Goal: Task Accomplishment & Management: Complete application form

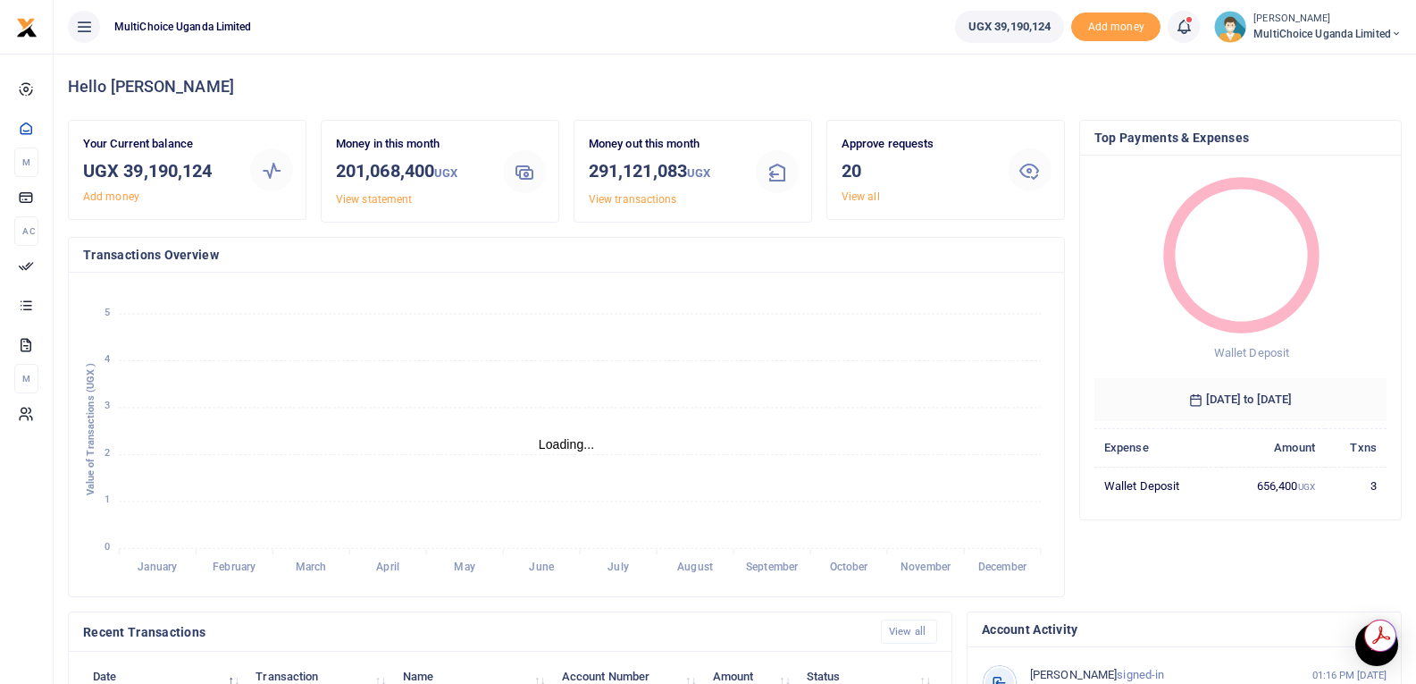
scroll to position [14, 14]
click at [1183, 28] on icon at bounding box center [1184, 27] width 18 height 20
click at [1062, 126] on div "Transactions to act upon You have 20 awaiting for your to act on" at bounding box center [1086, 126] width 198 height 31
click at [861, 191] on link "View all" at bounding box center [861, 196] width 38 height 13
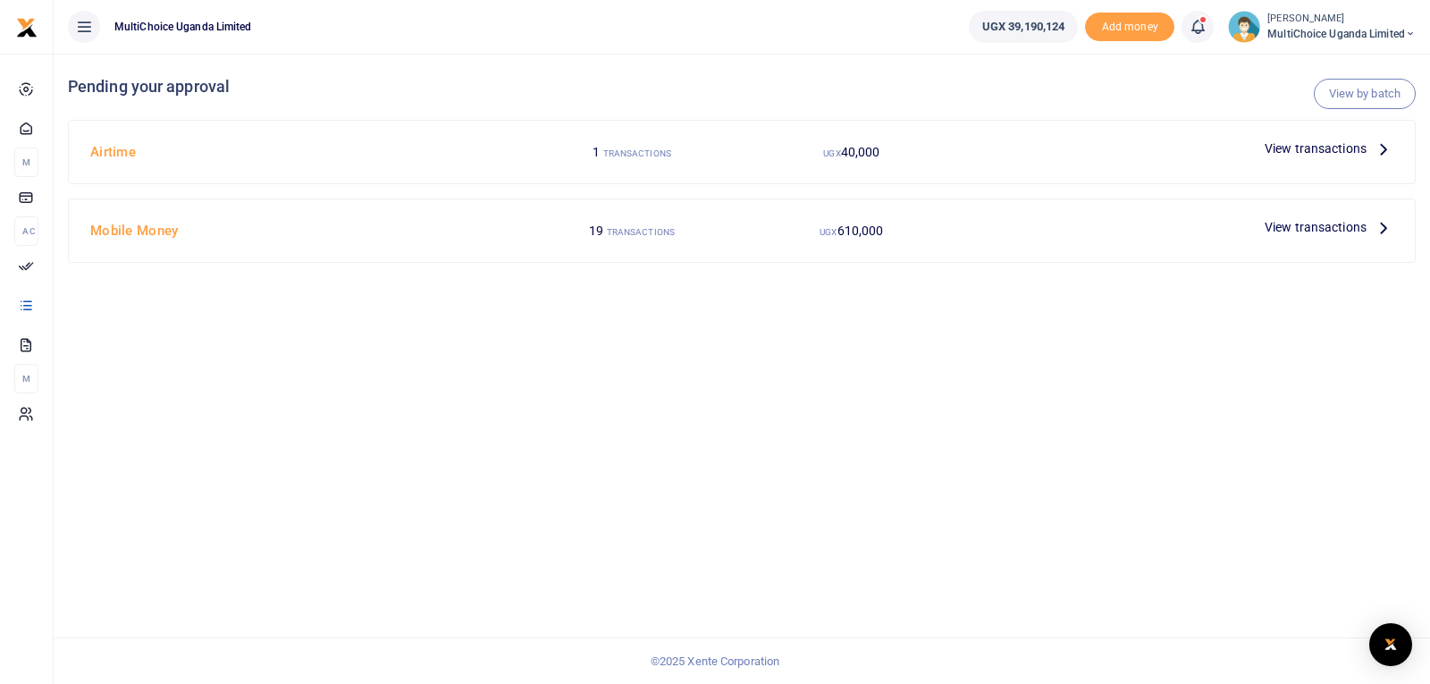
drag, startPoint x: 1145, startPoint y: 476, endPoint x: 1145, endPoint y: 554, distance: 77.7
click at [1144, 537] on div "View by batch Pending your approval Airtime 1 TRANSACTIONS UGX 40,000 View tran…" at bounding box center [742, 369] width 1376 height 630
click at [1148, 656] on footer "© 2025 Xente Corporation" at bounding box center [715, 660] width 1430 height 47
click at [575, 551] on div "View by batch Pending your approval Airtime 1 TRANSACTIONS UGX 40,000 View tran…" at bounding box center [742, 369] width 1376 height 630
click at [796, 29] on ul "MultiChoice Uganda Limited" at bounding box center [504, 27] width 901 height 54
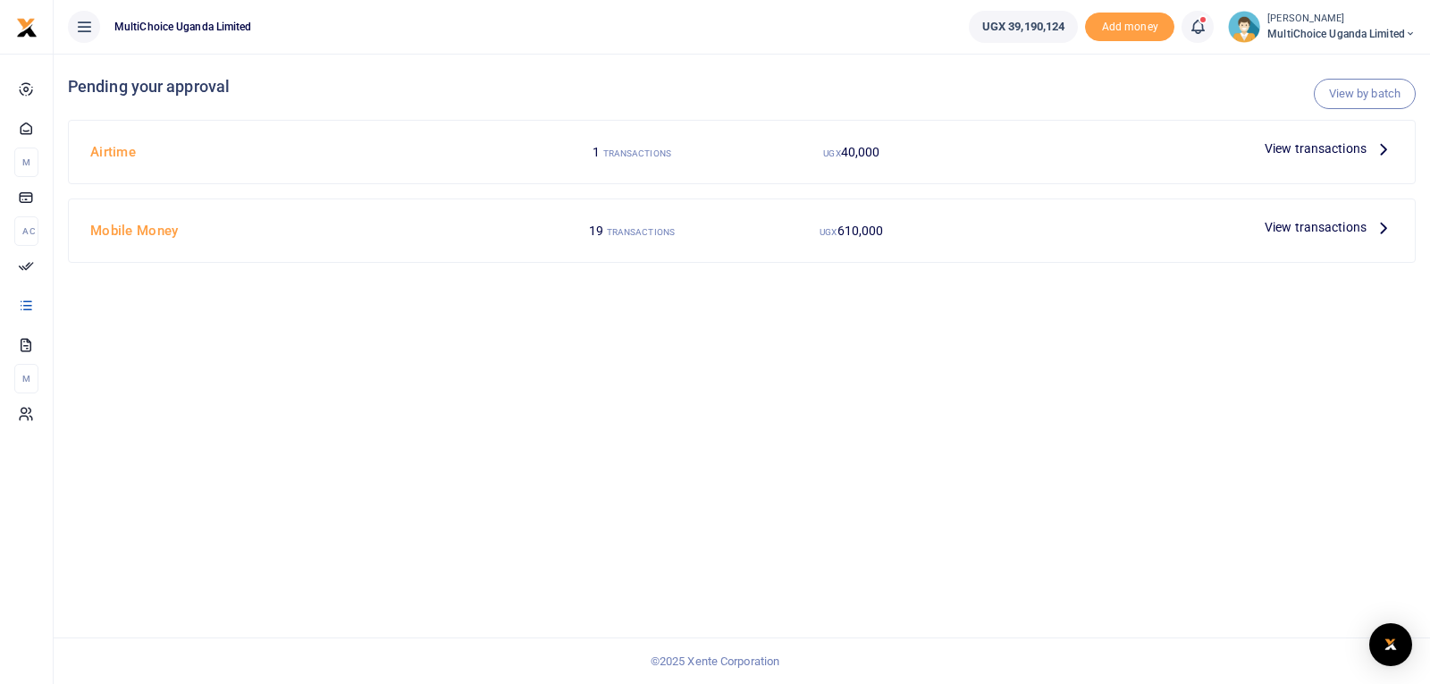
drag, startPoint x: 961, startPoint y: 125, endPoint x: 720, endPoint y: 340, distance: 322.1
click at [724, 336] on div "View by batch Pending your approval Airtime 1 TRANSACTIONS UGX 40,000 View tran…" at bounding box center [742, 369] width 1376 height 630
click at [1352, 93] on link "View by batch" at bounding box center [1365, 94] width 102 height 30
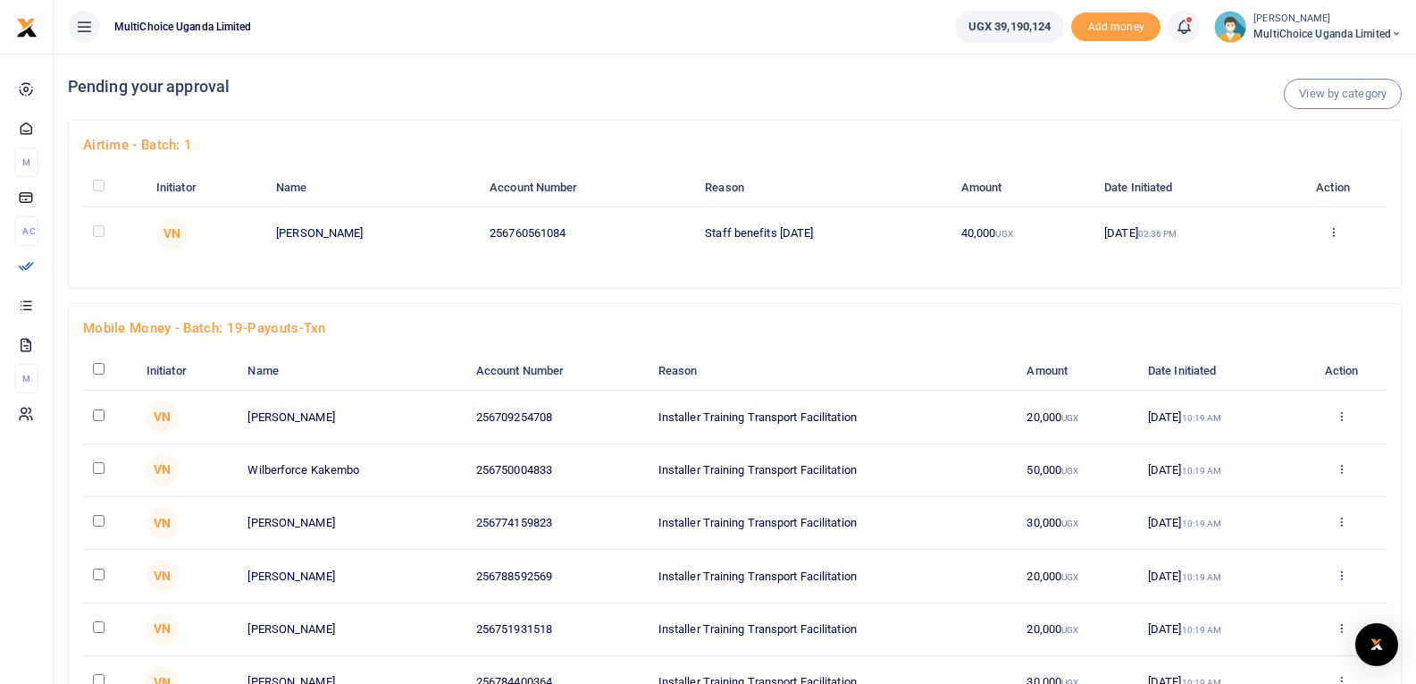
click at [1336, 233] on icon at bounding box center [1334, 231] width 12 height 13
click at [1284, 257] on link "Approve" at bounding box center [1271, 261] width 141 height 25
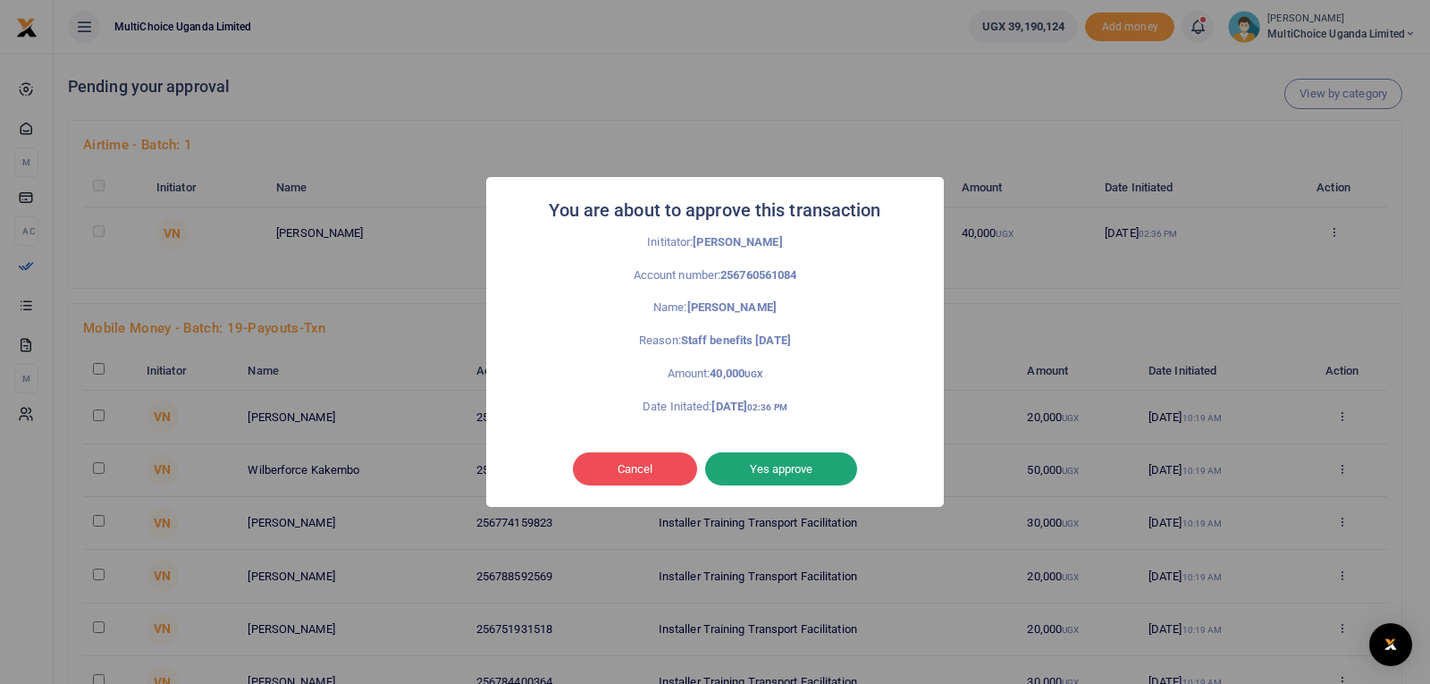
click at [810, 474] on button "Yes approve" at bounding box center [781, 469] width 152 height 34
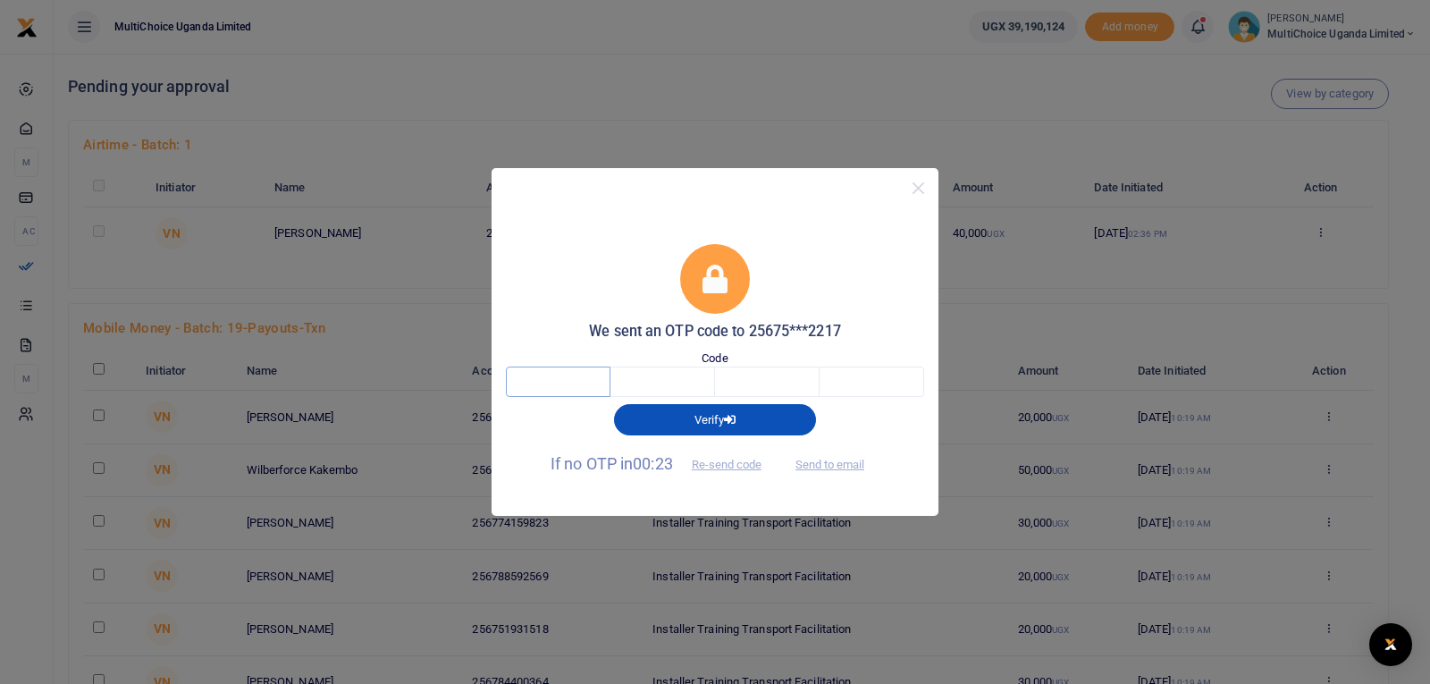
click at [566, 380] on input "text" at bounding box center [558, 381] width 105 height 30
type input "4"
type input "1"
type input "5"
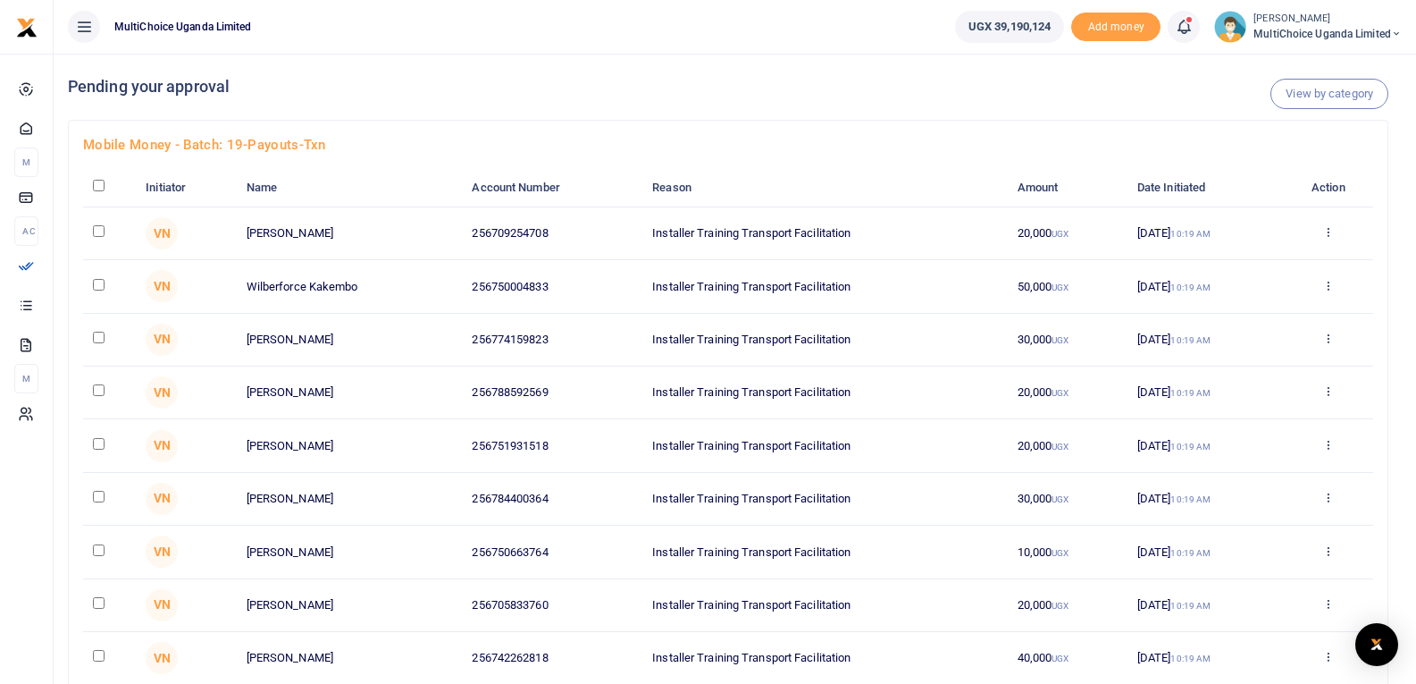
click at [98, 189] on input "checkbox" at bounding box center [99, 186] width 12 height 12
checkbox input "true"
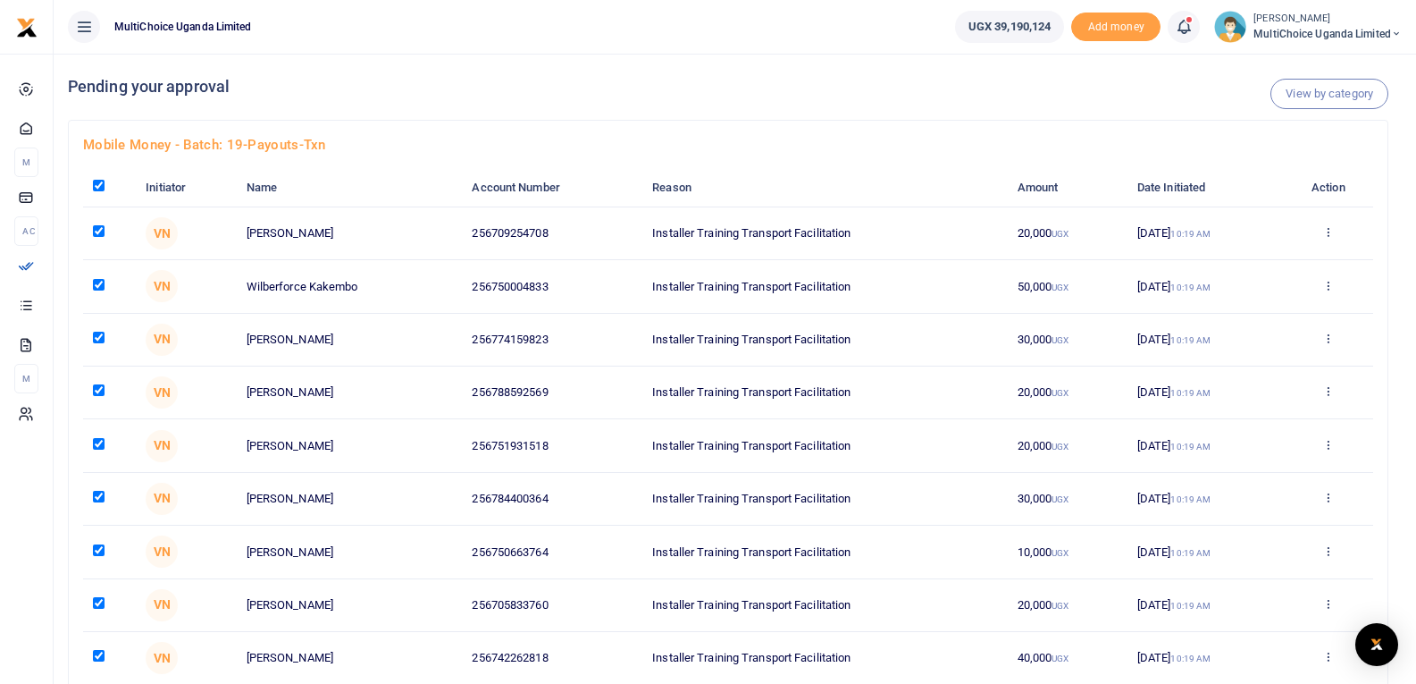
checkbox input "true"
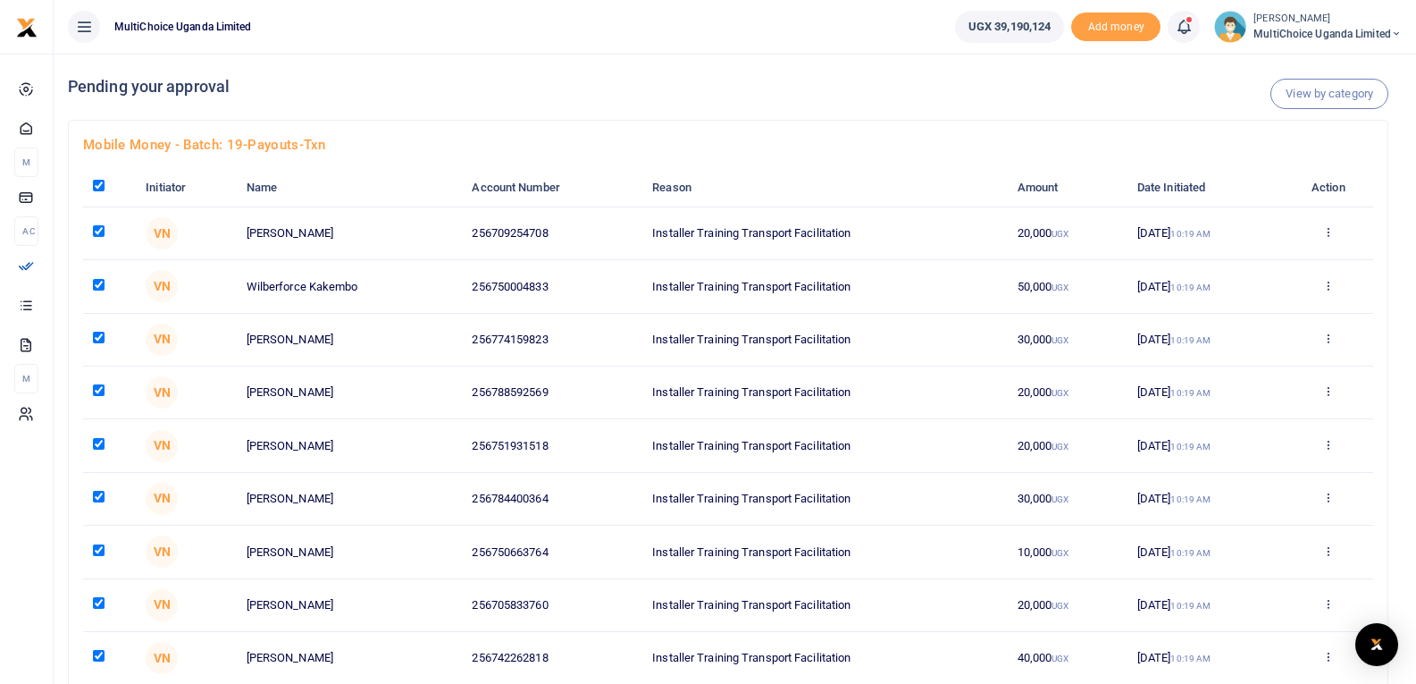
checkbox input "true"
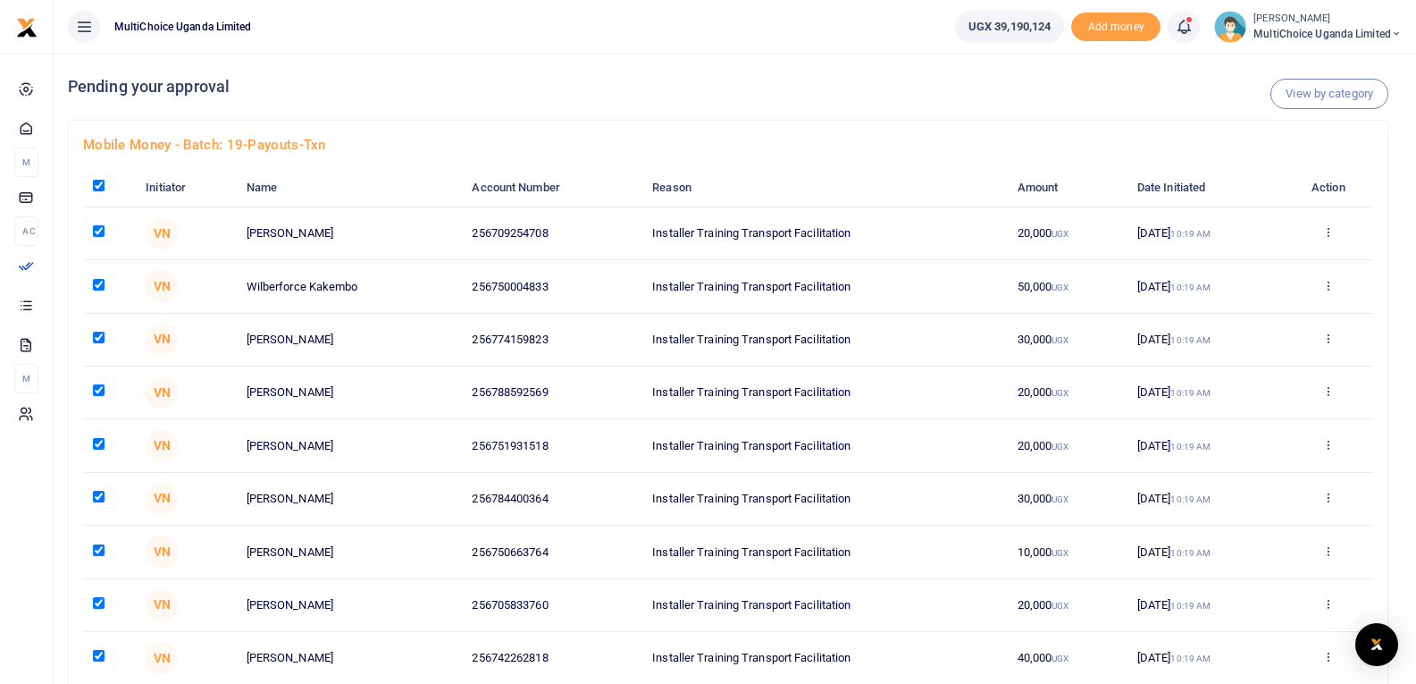
checkbox input "true"
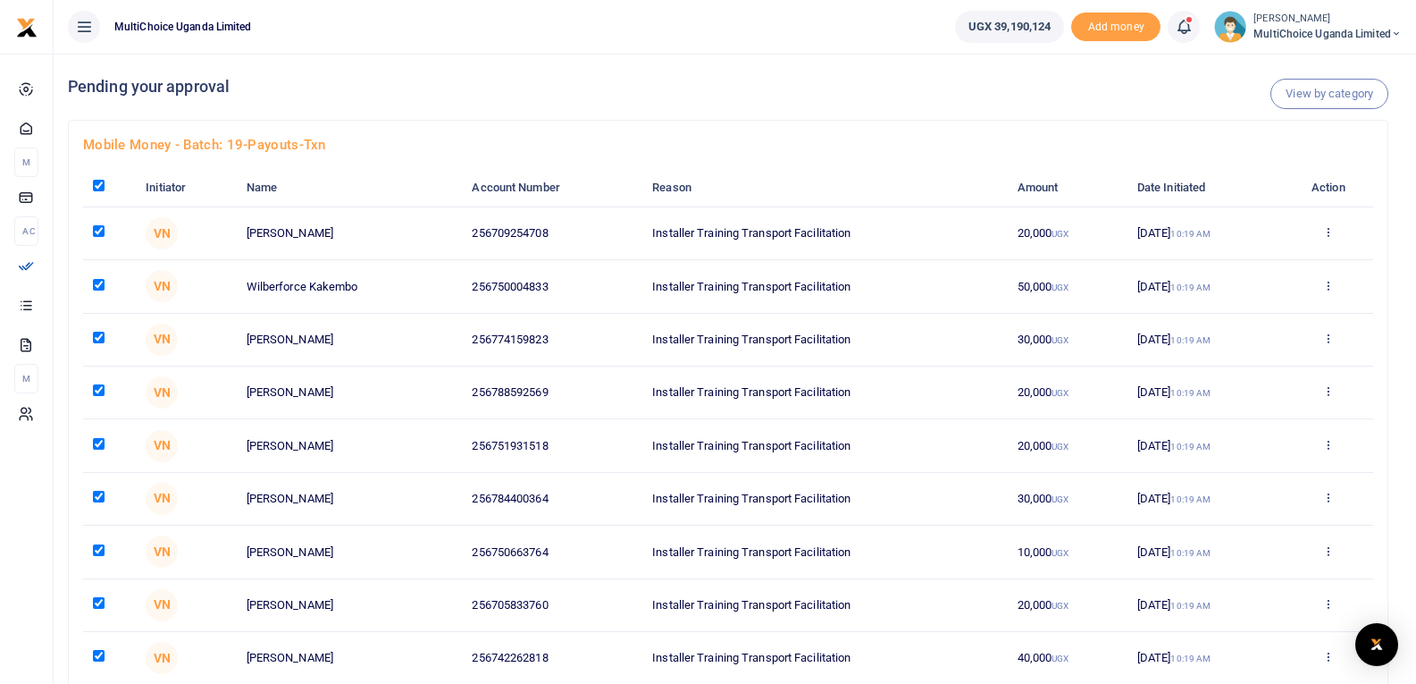
checkbox input "true"
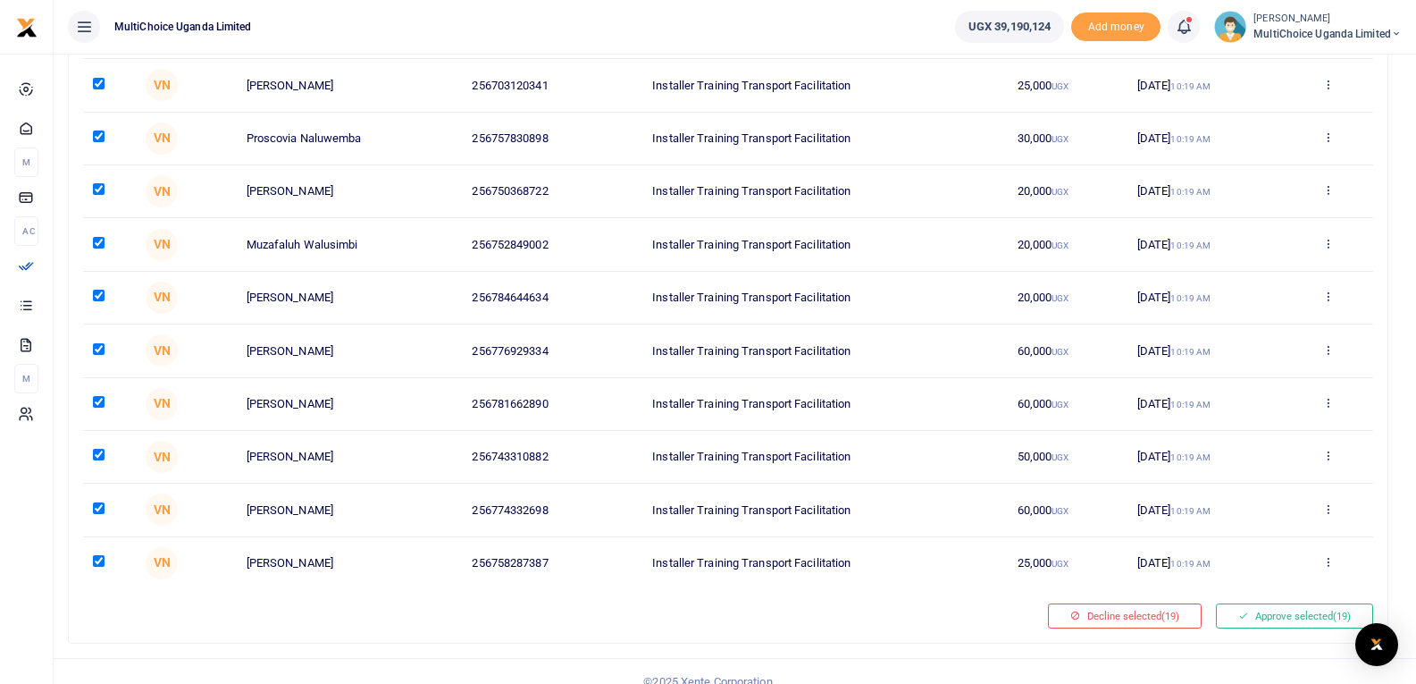
scroll to position [646, 0]
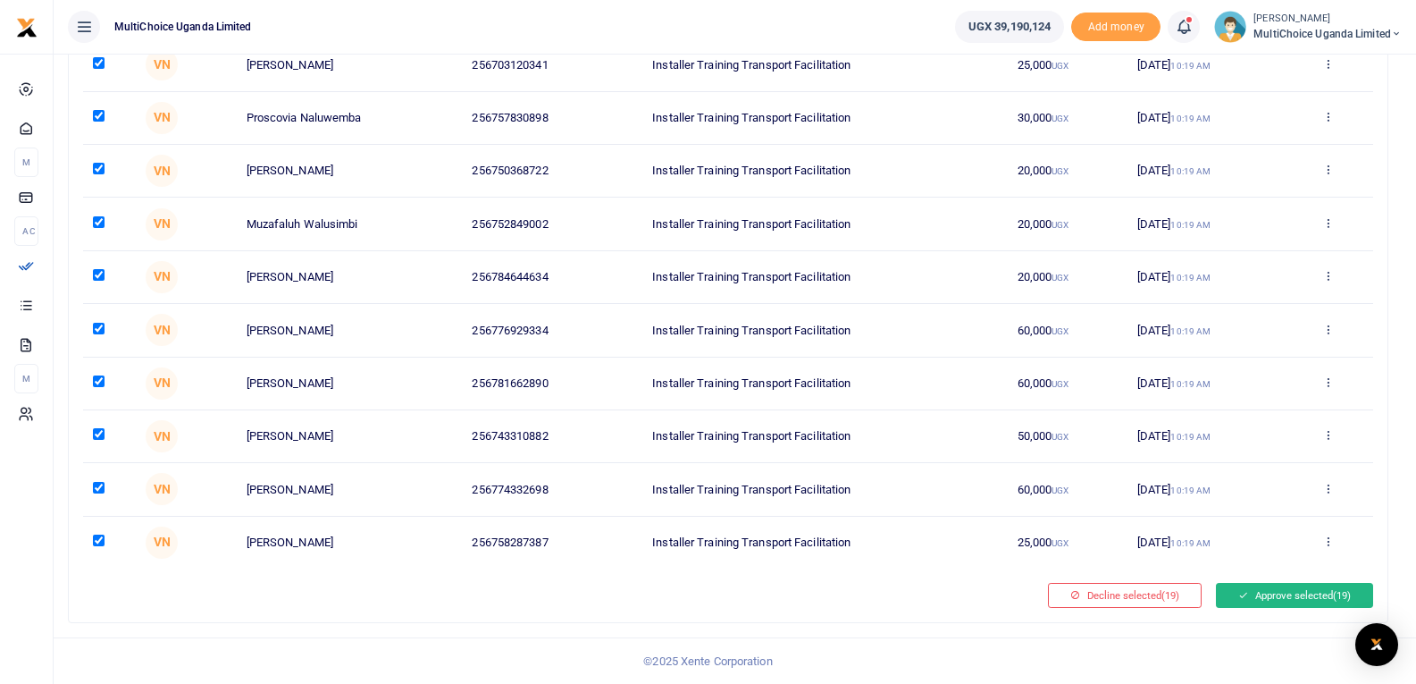
click at [1265, 593] on button "Approve selected (19)" at bounding box center [1294, 595] width 157 height 25
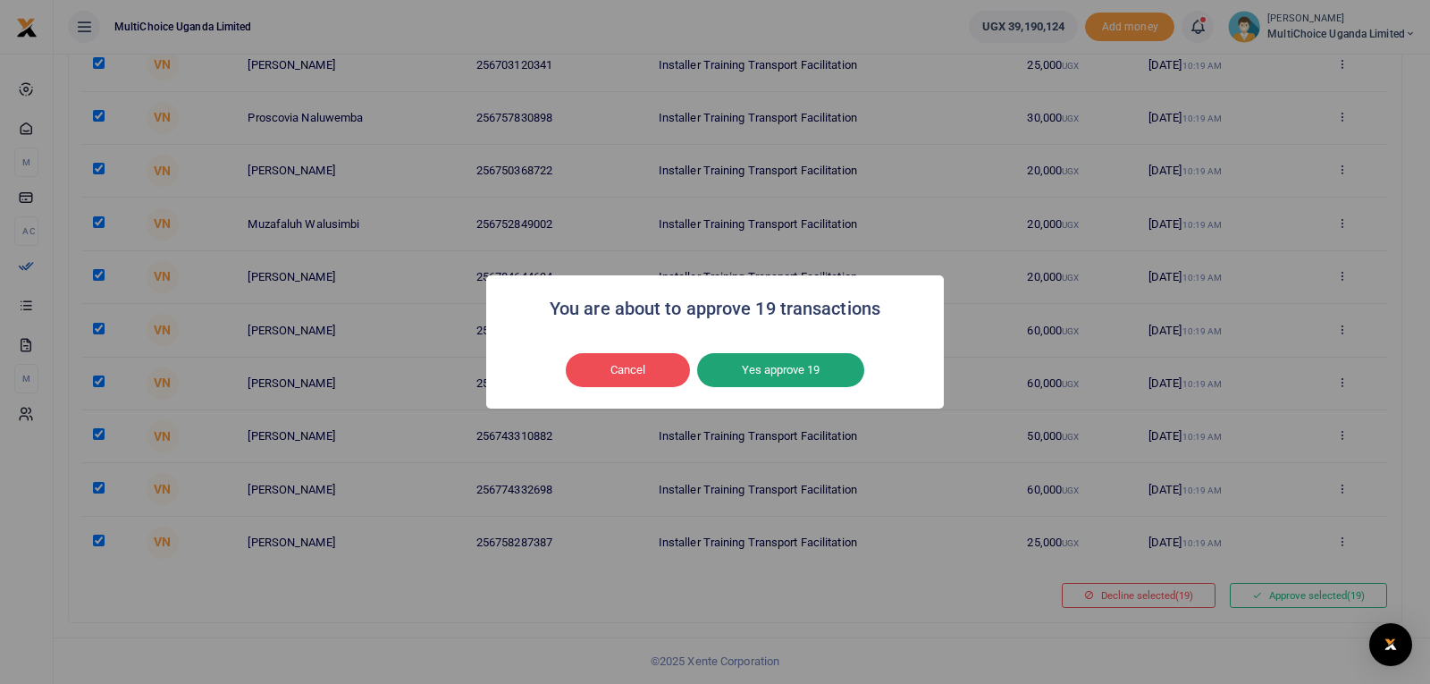
click at [776, 377] on button "Yes approve 19" at bounding box center [780, 370] width 167 height 34
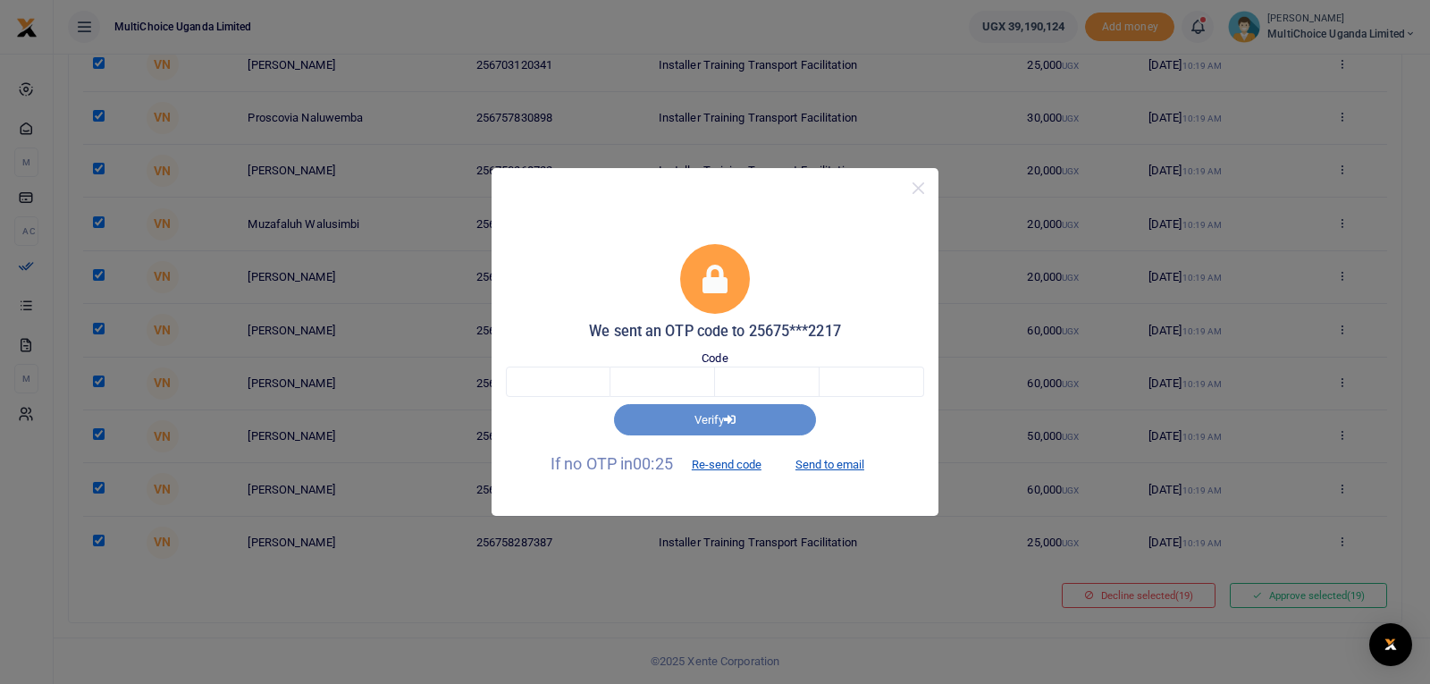
click at [619, 453] on p "If no OTP in 00:25 Re-send code Send to email" at bounding box center [715, 464] width 418 height 30
click at [553, 374] on input "text" at bounding box center [558, 381] width 105 height 30
type input "1"
type input "5"
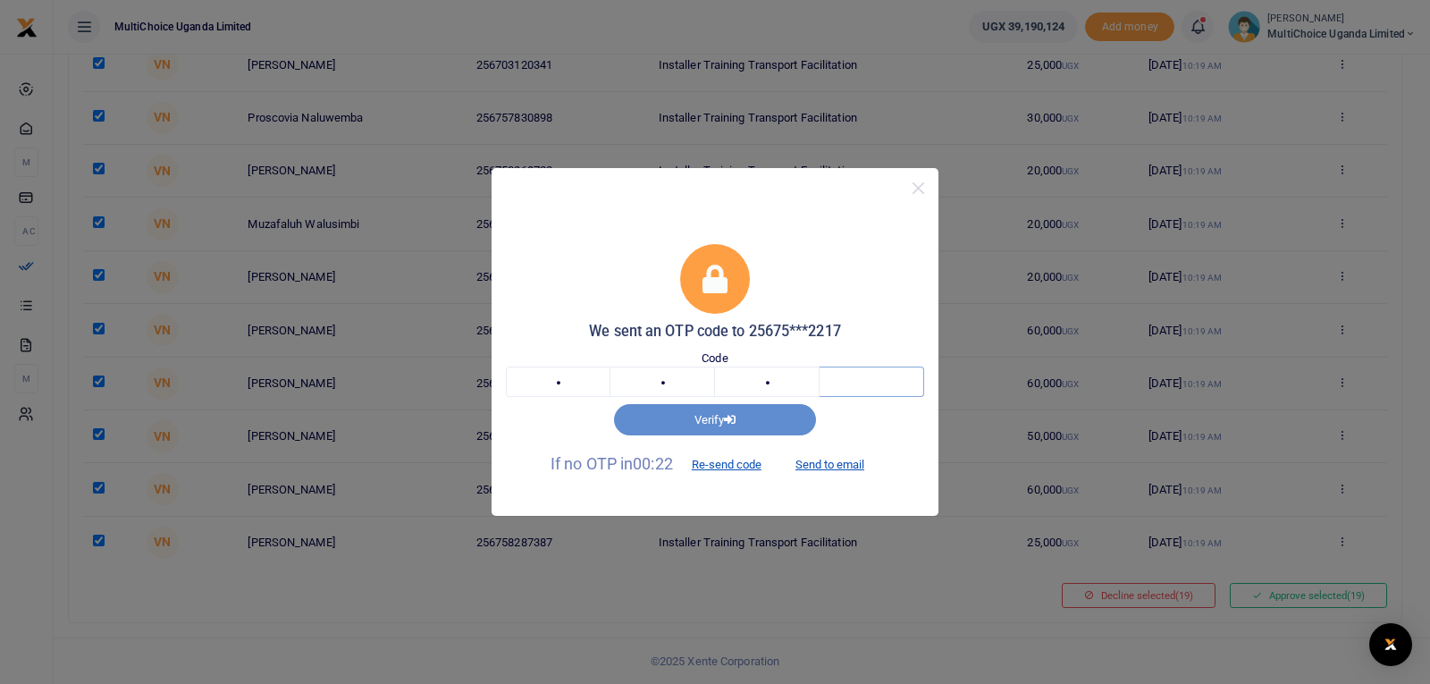
type input "4"
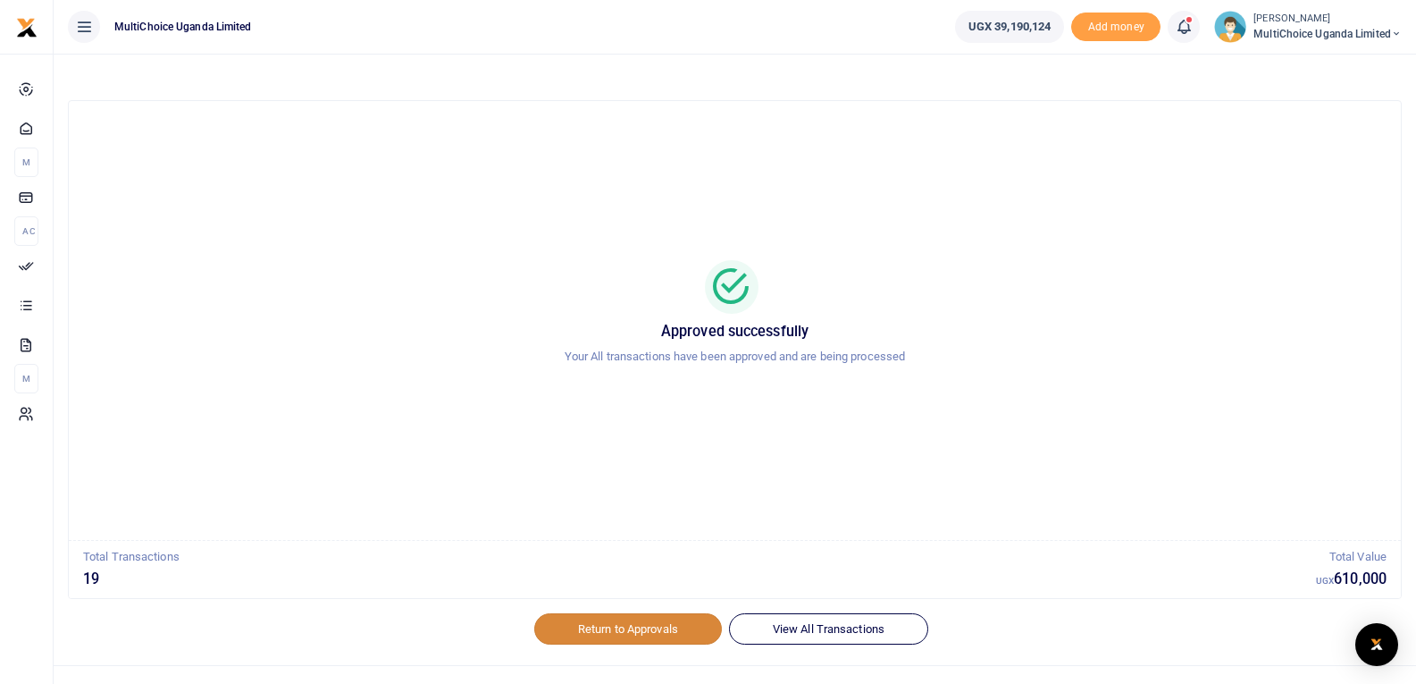
click at [586, 631] on link "Return to Approvals" at bounding box center [628, 628] width 188 height 30
